Goal: Information Seeking & Learning: Learn about a topic

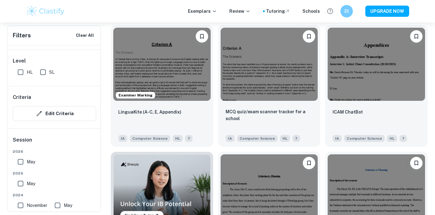
scroll to position [335, 0]
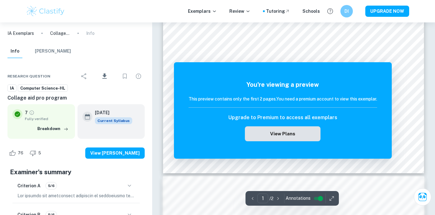
scroll to position [200, 0]
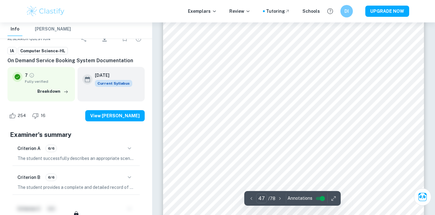
scroll to position [17516, 0]
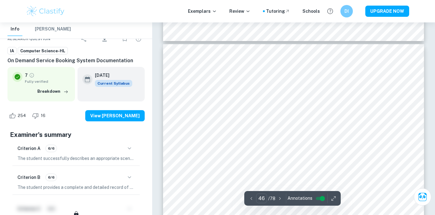
type input "45"
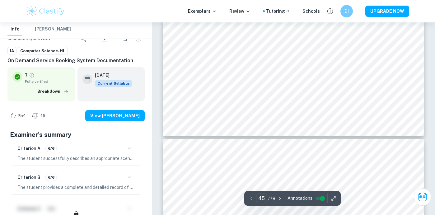
scroll to position [16948, 0]
